Goal: Ask a question

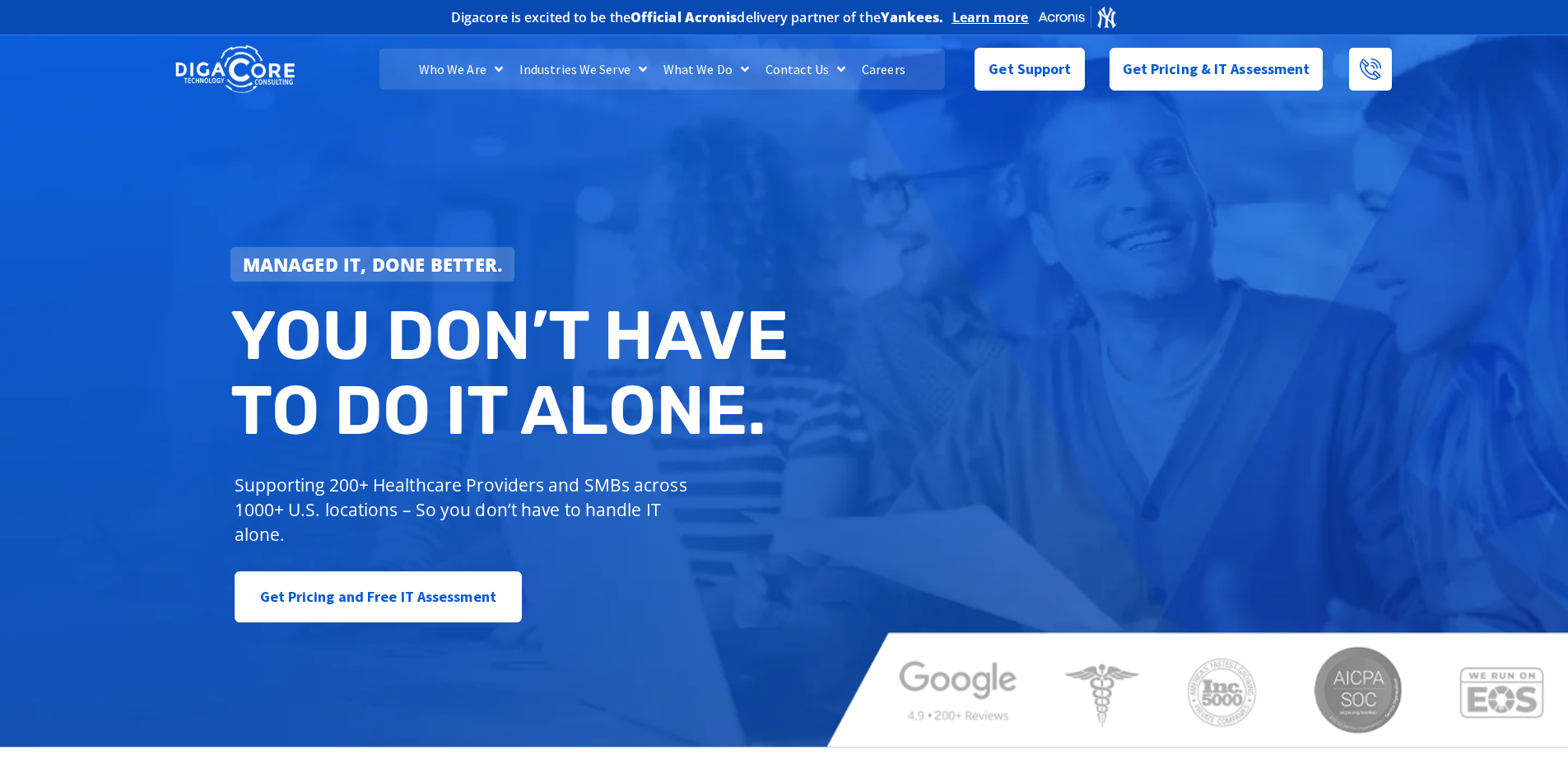
click at [1193, 256] on div "Managed IT, done better. You don’t have to do IT alone. Supporting 200+ Healthc…" at bounding box center [784, 389] width 1568 height 715
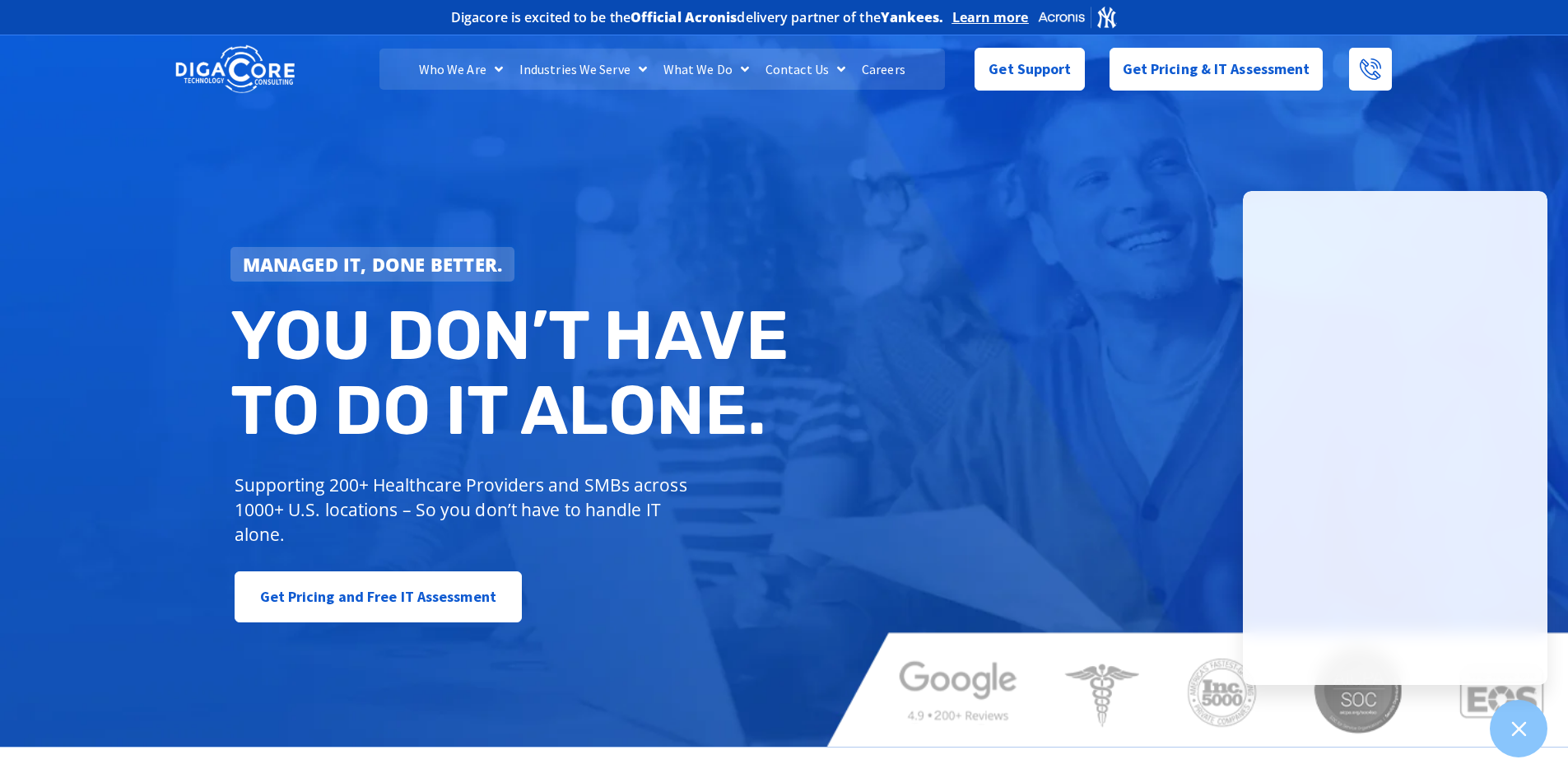
click at [839, 389] on div "Managed IT, done better. You don’t have to do IT alone. Supporting 200+ Healthc…" at bounding box center [784, 389] width 1568 height 715
click at [1024, 76] on span "Get Support" at bounding box center [1030, 62] width 82 height 33
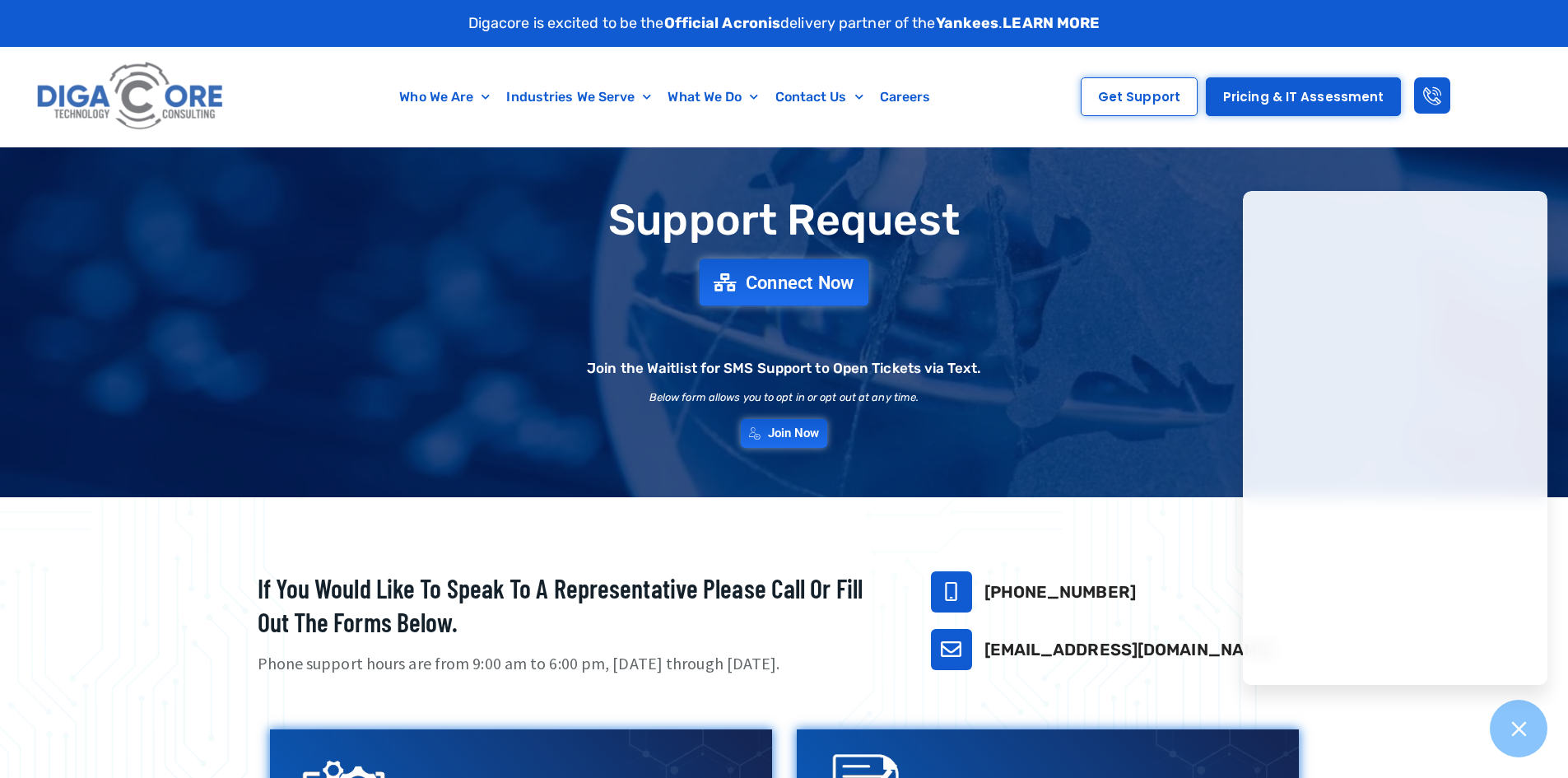
click at [750, 281] on span "Connect Now" at bounding box center [800, 282] width 108 height 18
